Goal: Transaction & Acquisition: Purchase product/service

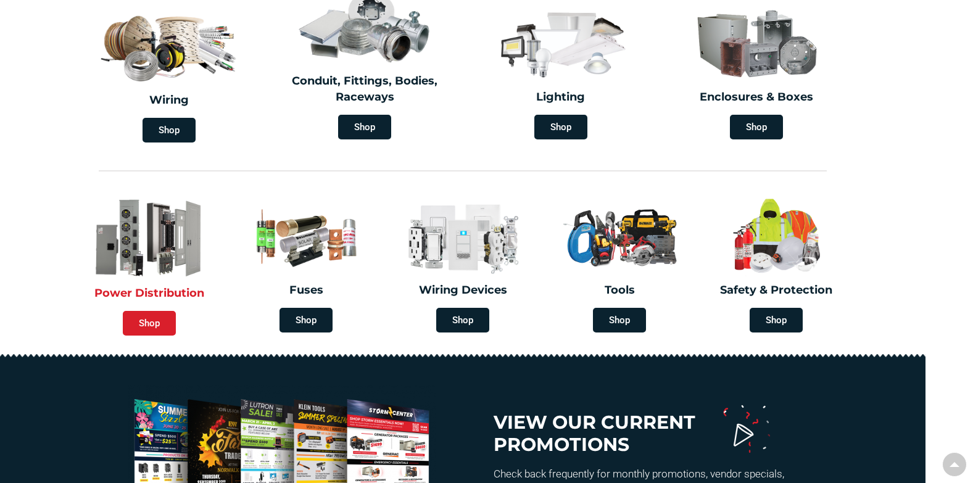
scroll to position [394, 0]
click at [149, 325] on span "Shop" at bounding box center [149, 323] width 53 height 25
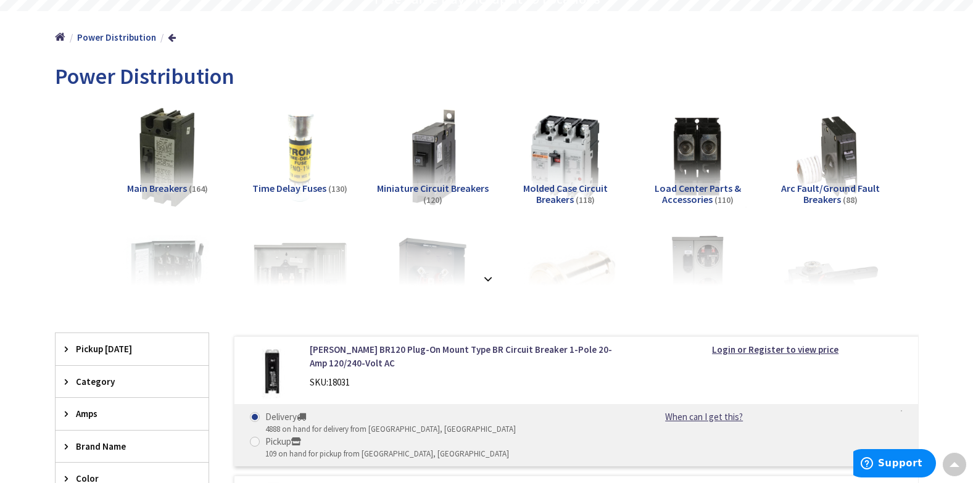
scroll to position [185, 0]
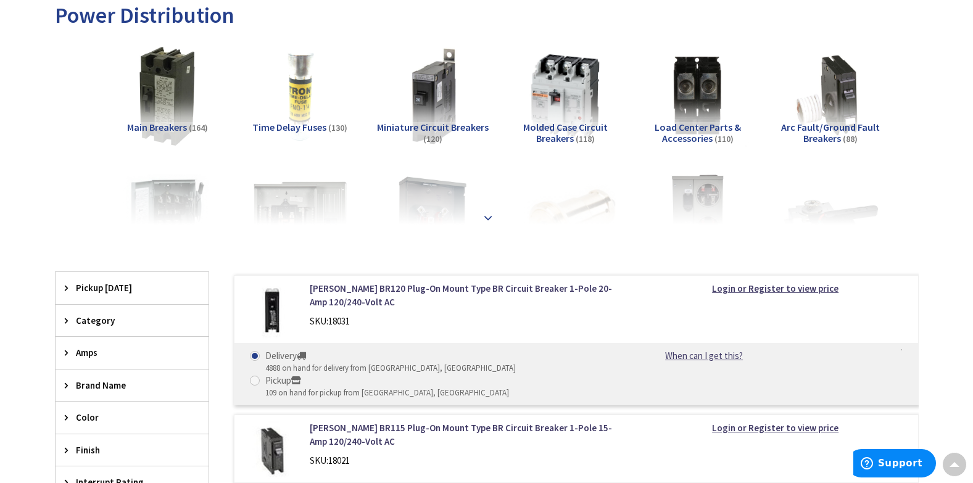
click at [487, 213] on strong at bounding box center [488, 218] width 15 height 14
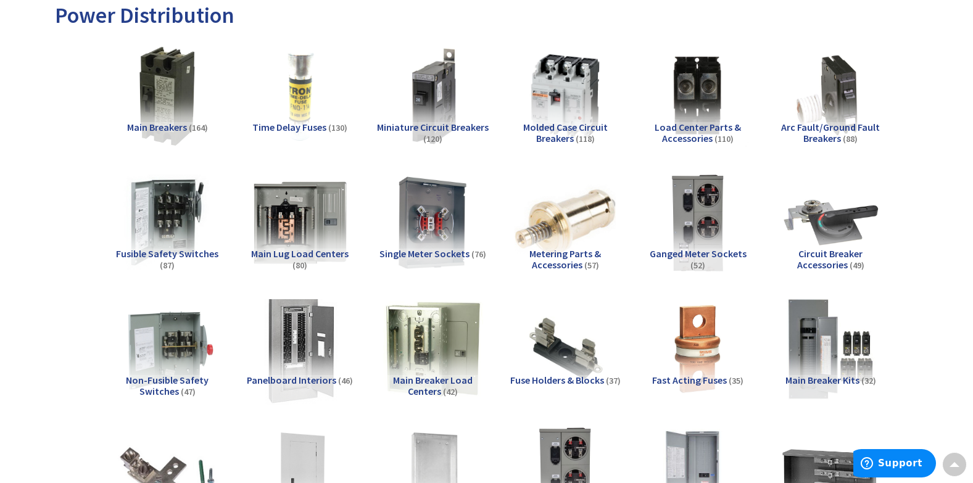
click at [300, 365] on img at bounding box center [300, 349] width 112 height 112
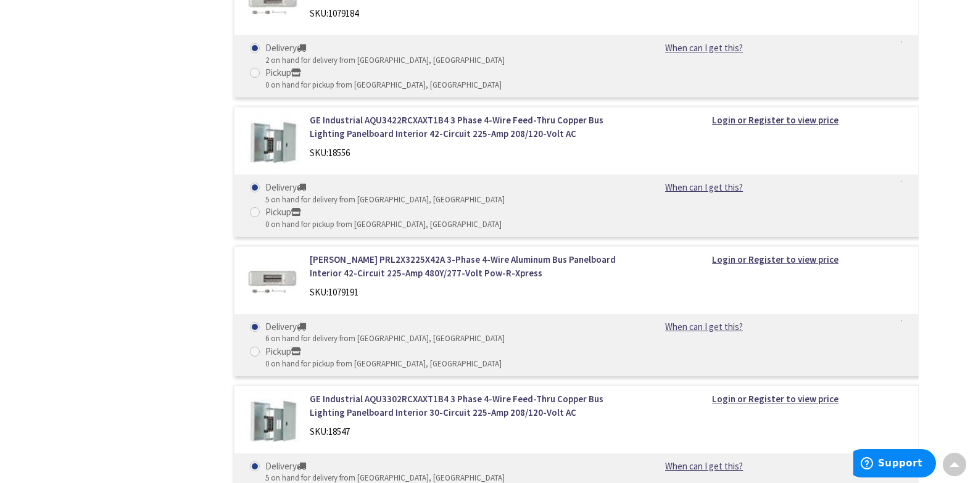
scroll to position [956, 0]
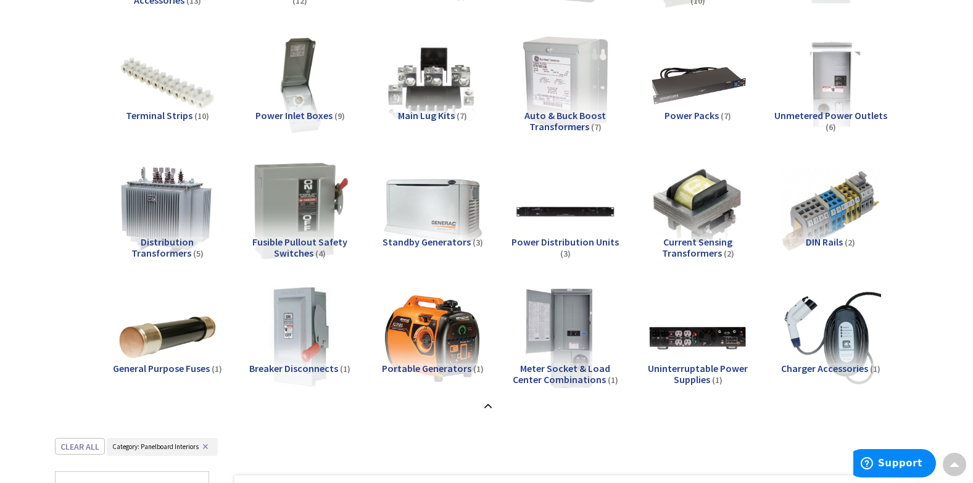
click at [576, 361] on img at bounding box center [565, 337] width 112 height 112
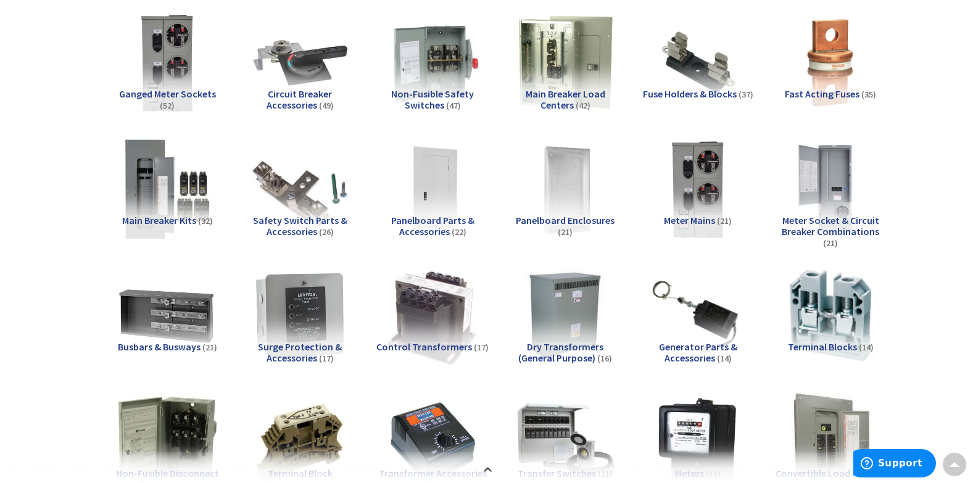
scroll to position [468, 0]
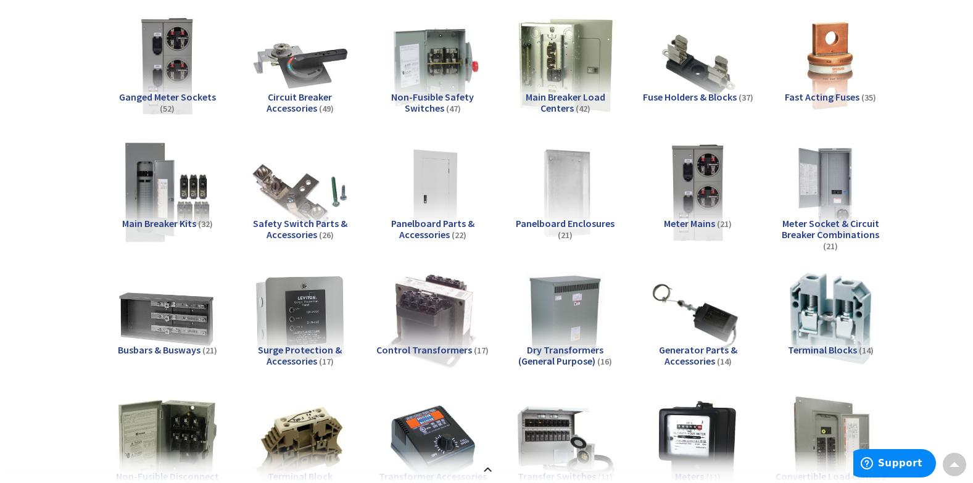
click at [149, 221] on span "Main Breaker Kits" at bounding box center [159, 223] width 74 height 12
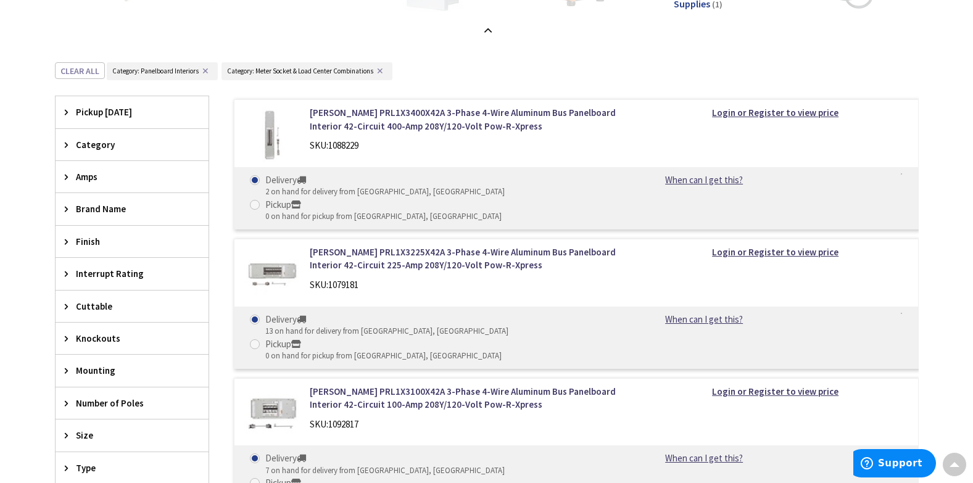
scroll to position [1332, 0]
click at [65, 139] on icon at bounding box center [69, 143] width 9 height 9
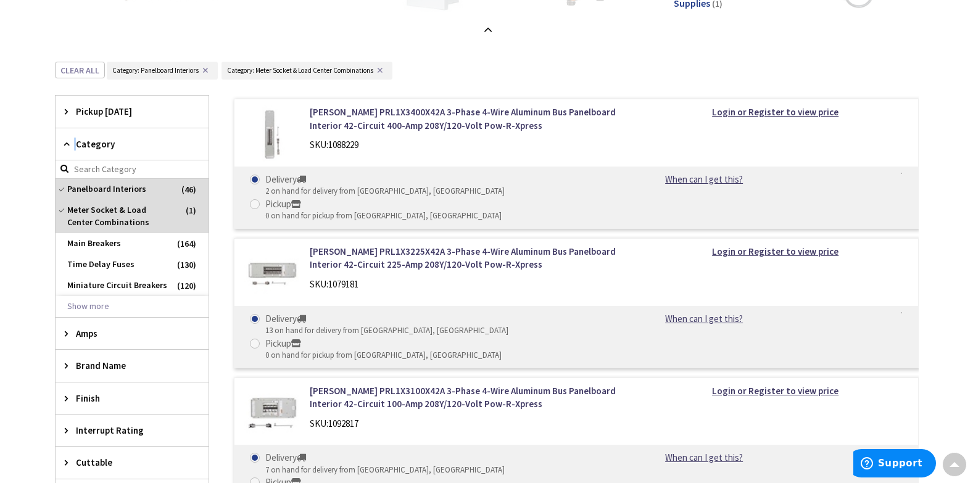
click at [65, 139] on icon at bounding box center [69, 143] width 9 height 9
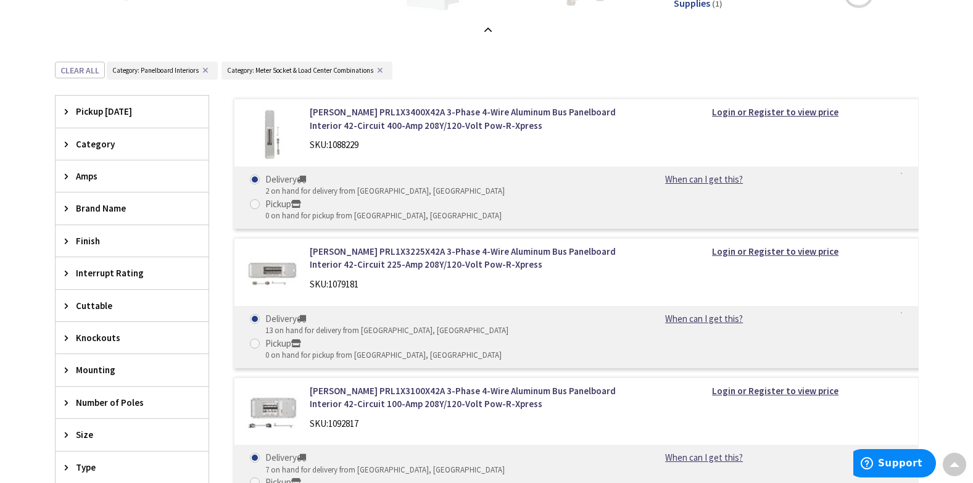
click at [65, 139] on icon at bounding box center [69, 143] width 9 height 9
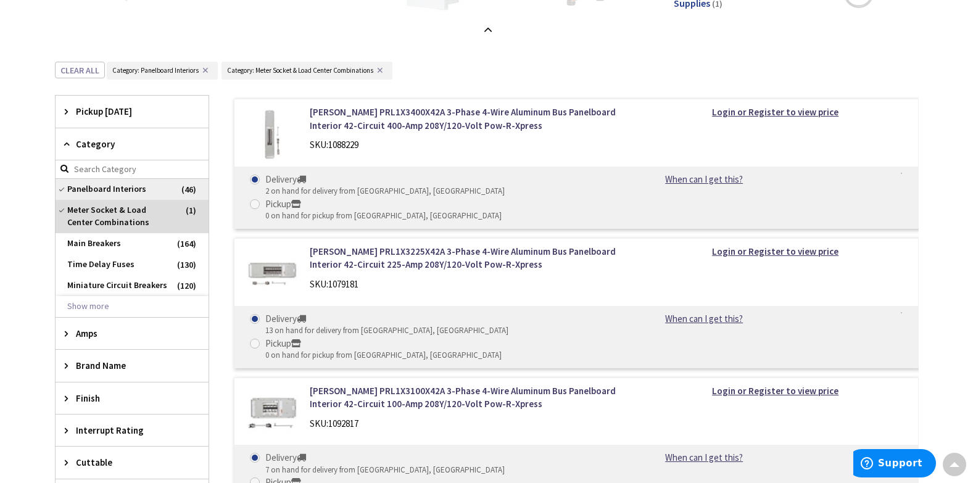
click at [134, 186] on span "Panelboard Interiors" at bounding box center [132, 189] width 153 height 21
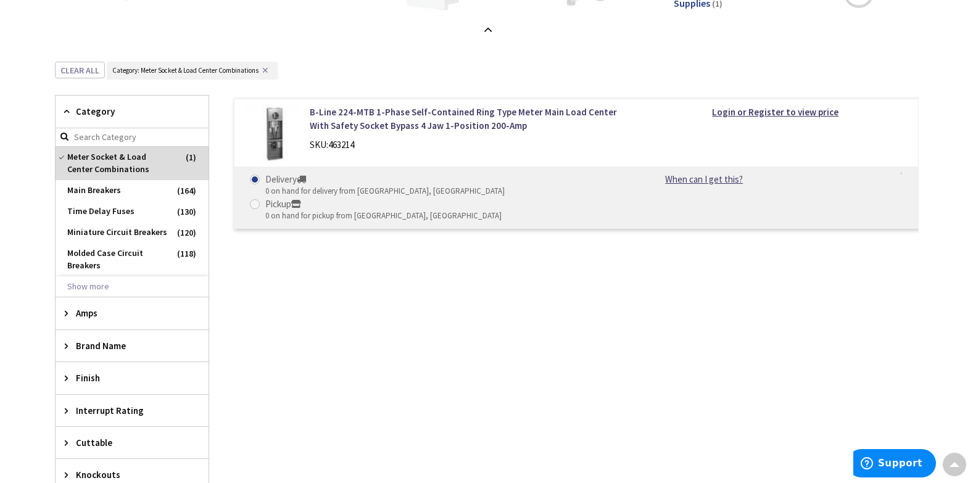
scroll to position [1394, 0]
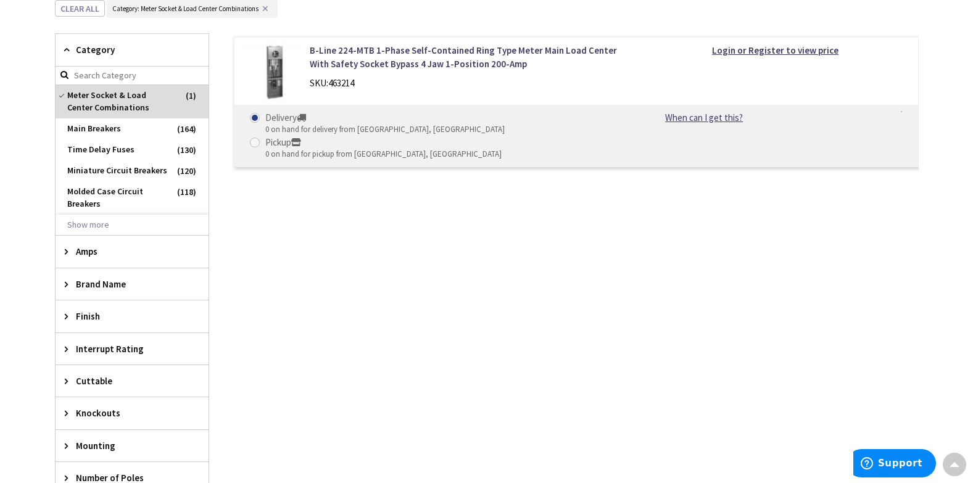
click at [65, 249] on icon at bounding box center [69, 251] width 9 height 9
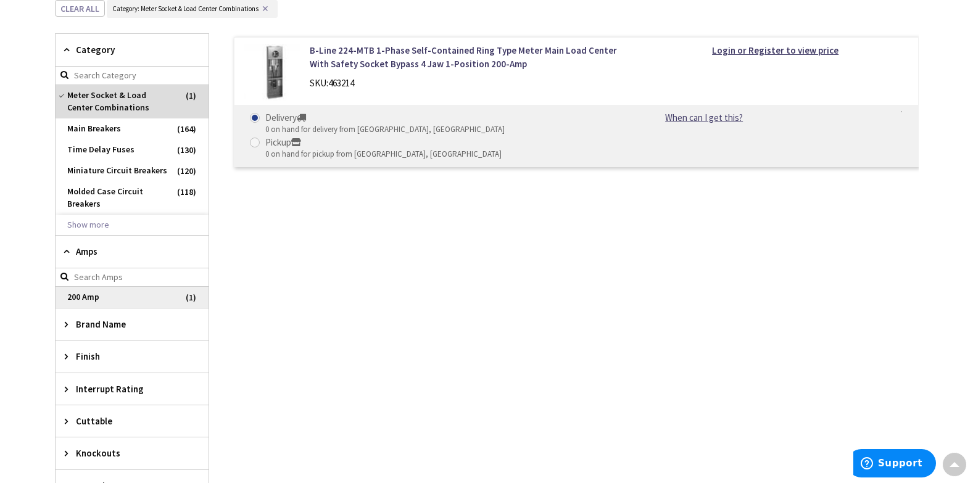
click at [112, 296] on span "200 Amp" at bounding box center [132, 297] width 153 height 21
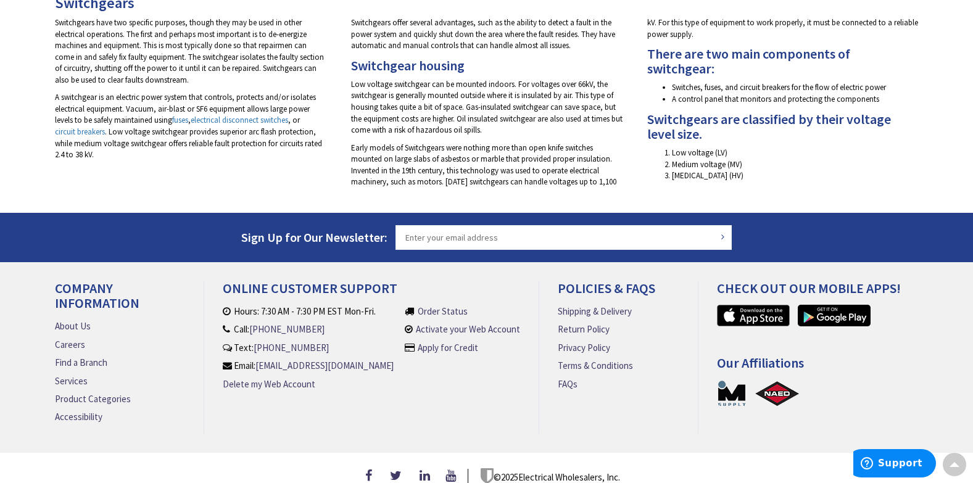
scroll to position [761, 0]
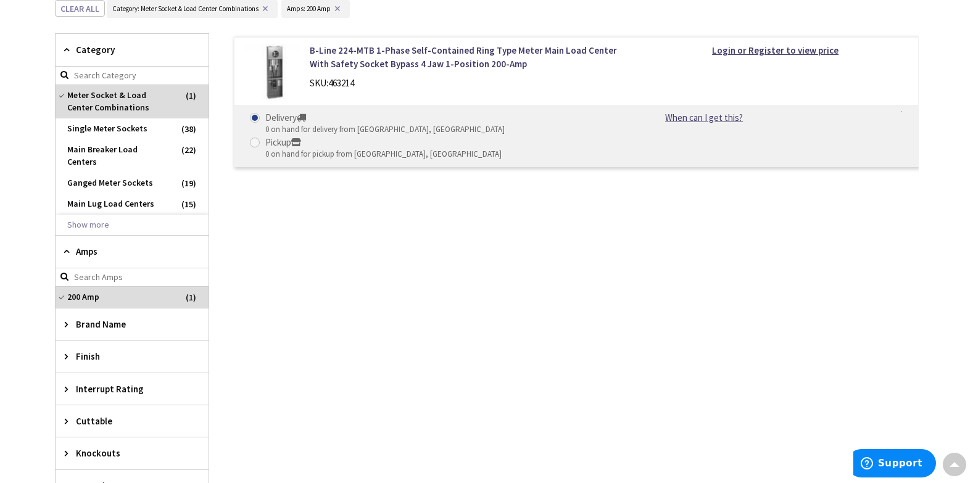
click at [66, 320] on icon at bounding box center [69, 324] width 9 height 9
click at [81, 341] on input "search" at bounding box center [132, 350] width 153 height 19
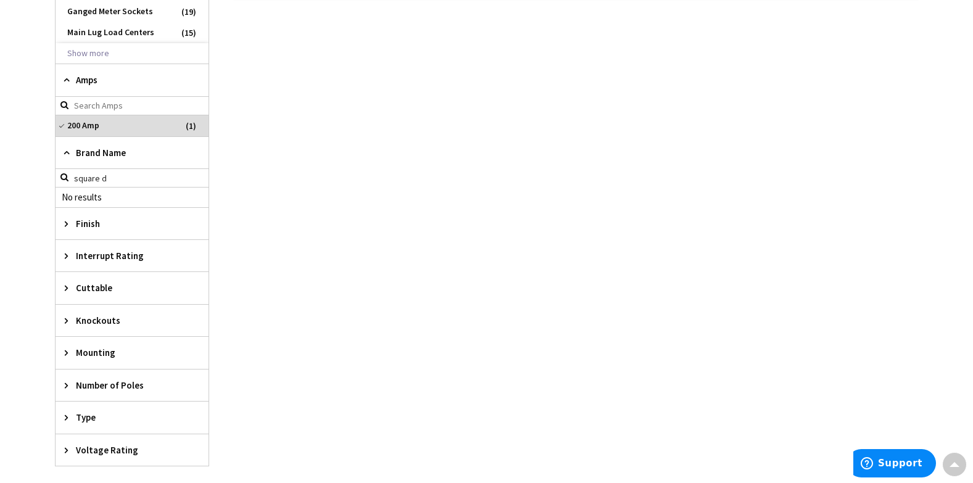
scroll to position [946, 0]
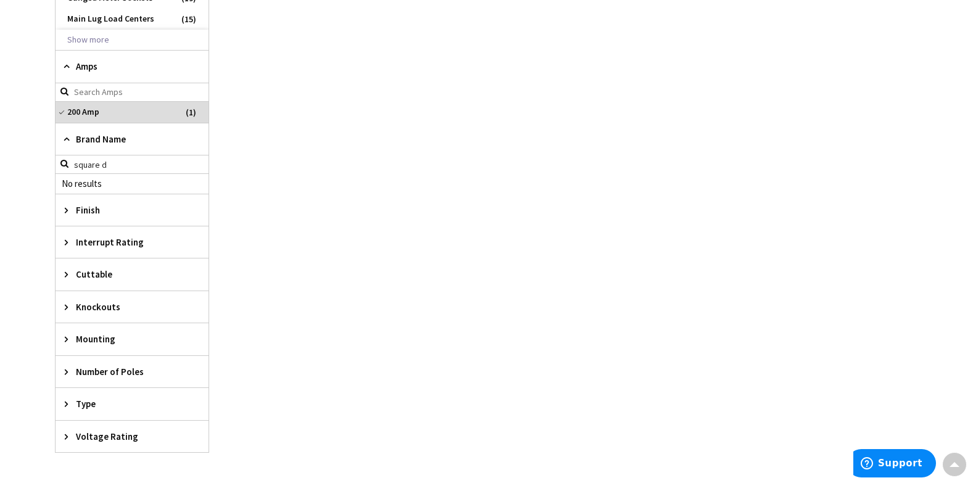
type input "square d"
click at [136, 291] on div "Knockouts" at bounding box center [132, 306] width 153 height 31
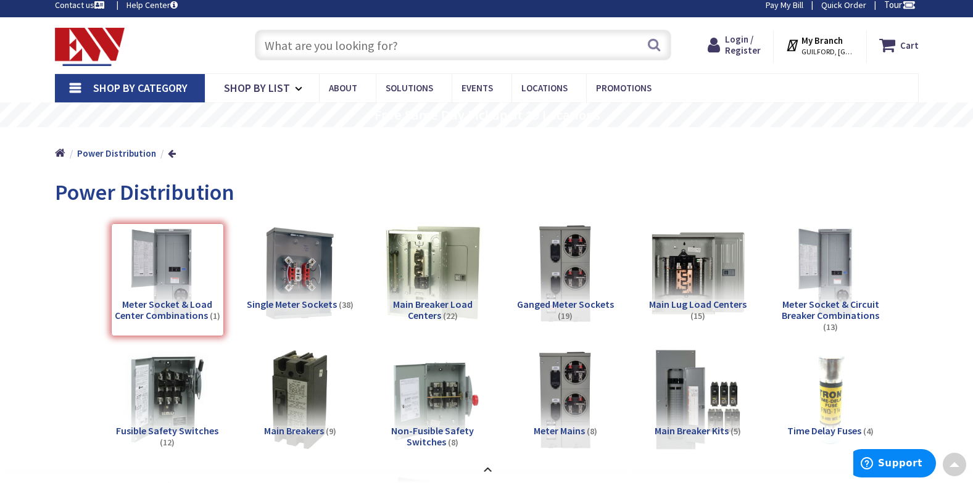
scroll to position [0, 0]
